Goal: Check status

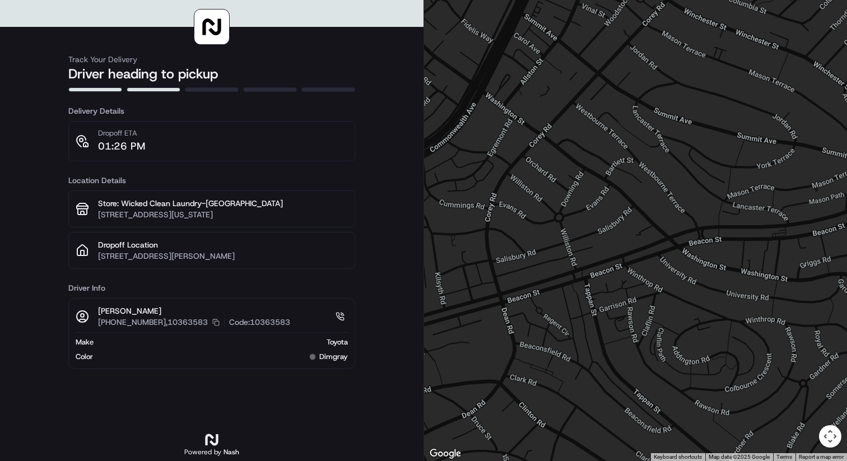
drag, startPoint x: 637, startPoint y: 355, endPoint x: 438, endPoint y: 237, distance: 230.8
click at [438, 237] on div at bounding box center [635, 230] width 423 height 461
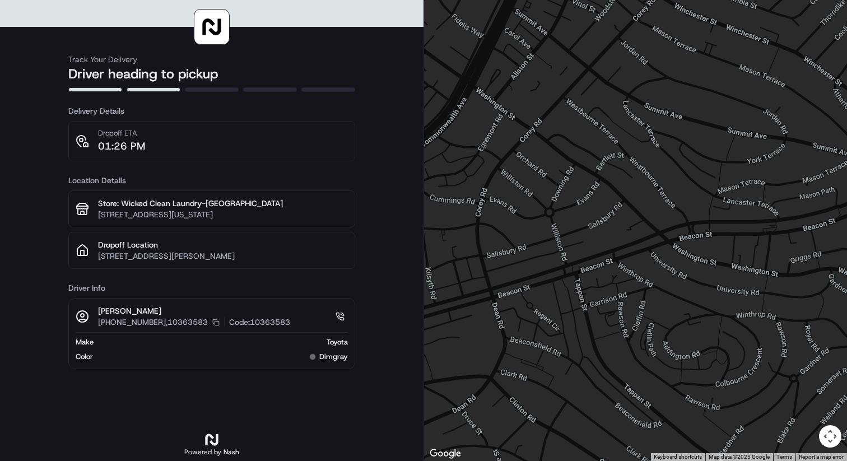
drag, startPoint x: 685, startPoint y: 293, endPoint x: 564, endPoint y: 261, distance: 125.2
click at [564, 261] on div at bounding box center [635, 230] width 423 height 461
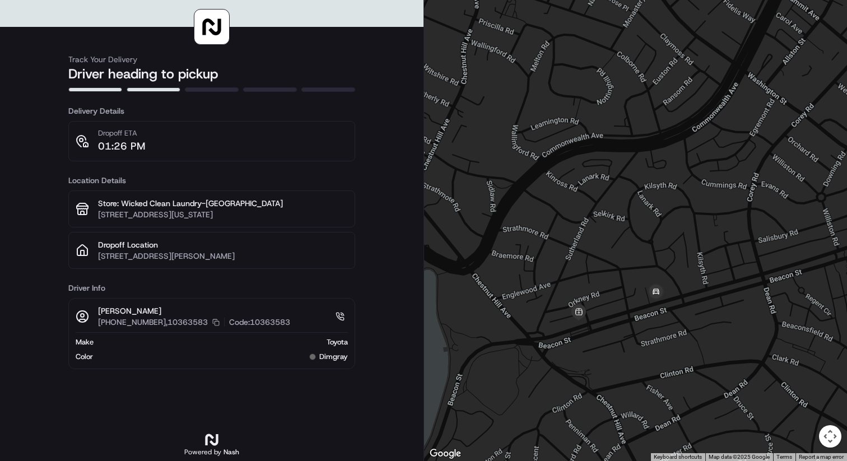
drag, startPoint x: 623, startPoint y: 290, endPoint x: 614, endPoint y: 274, distance: 18.5
click at [658, 295] on img at bounding box center [654, 291] width 22 height 22
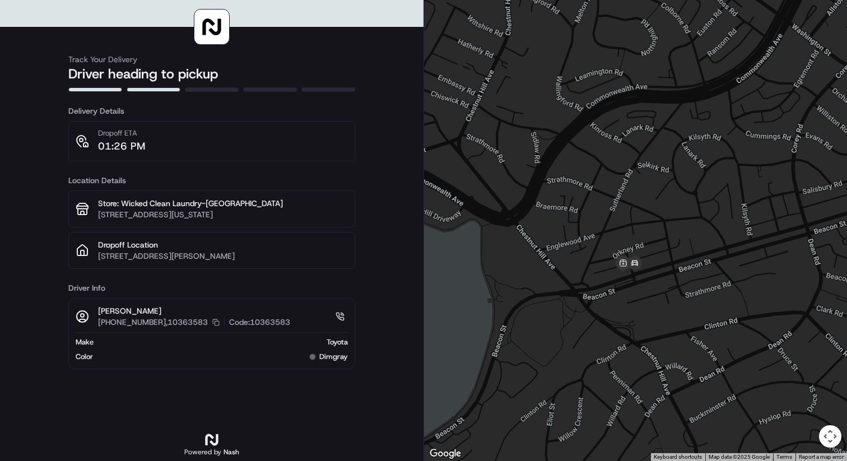
drag, startPoint x: 707, startPoint y: 332, endPoint x: 618, endPoint y: 228, distance: 137.0
click at [618, 228] on div at bounding box center [635, 230] width 423 height 461
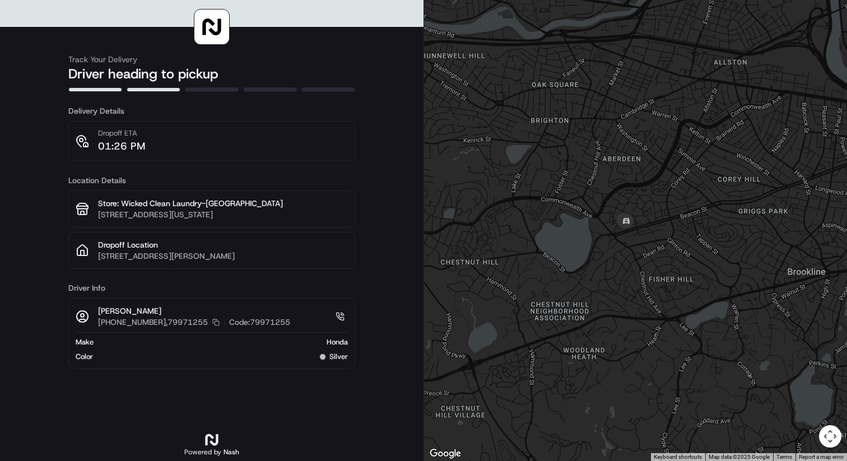
drag, startPoint x: 650, startPoint y: 301, endPoint x: 754, endPoint y: 165, distance: 171.8
click at [755, 165] on div at bounding box center [635, 230] width 423 height 461
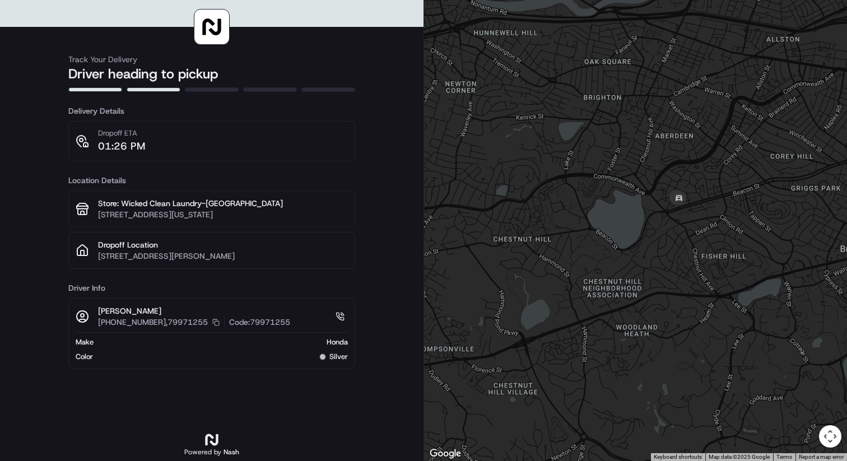
drag, startPoint x: 629, startPoint y: 260, endPoint x: 685, endPoint y: 237, distance: 60.7
click at [685, 237] on div at bounding box center [635, 230] width 423 height 461
